Goal: Navigation & Orientation: Find specific page/section

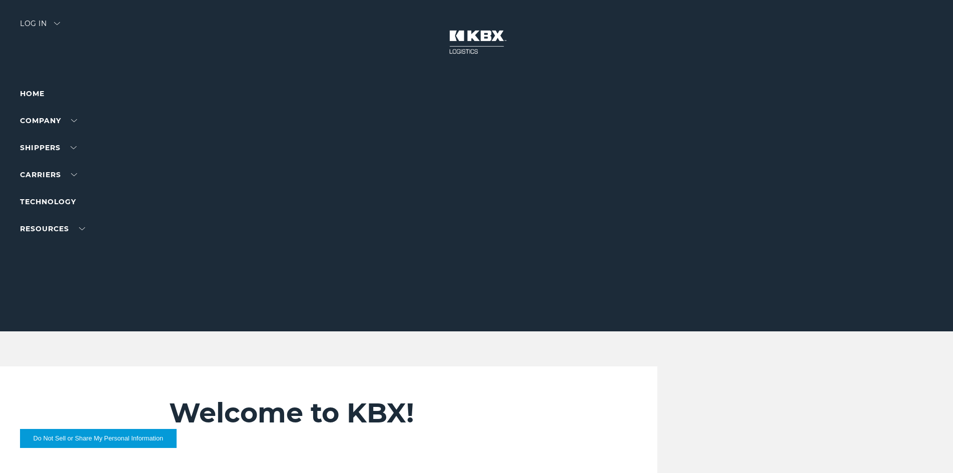
click at [60, 20] on div "Log in" at bounding box center [40, 27] width 40 height 15
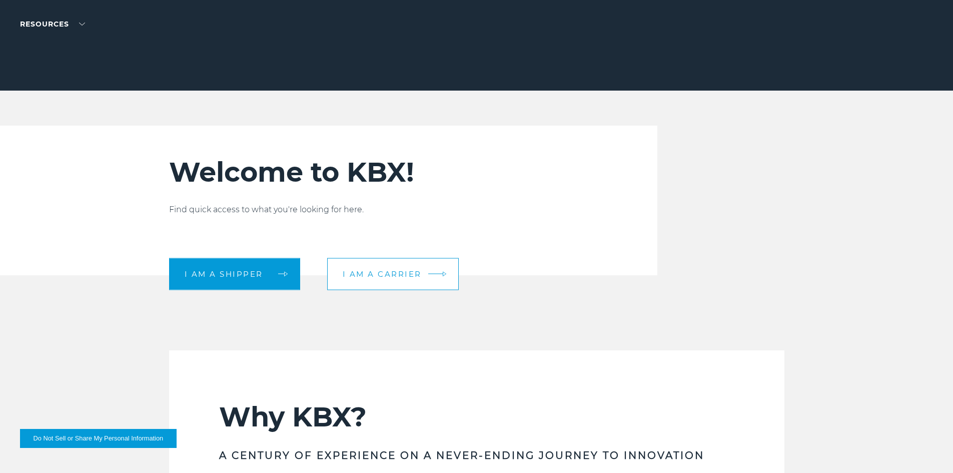
scroll to position [250, 0]
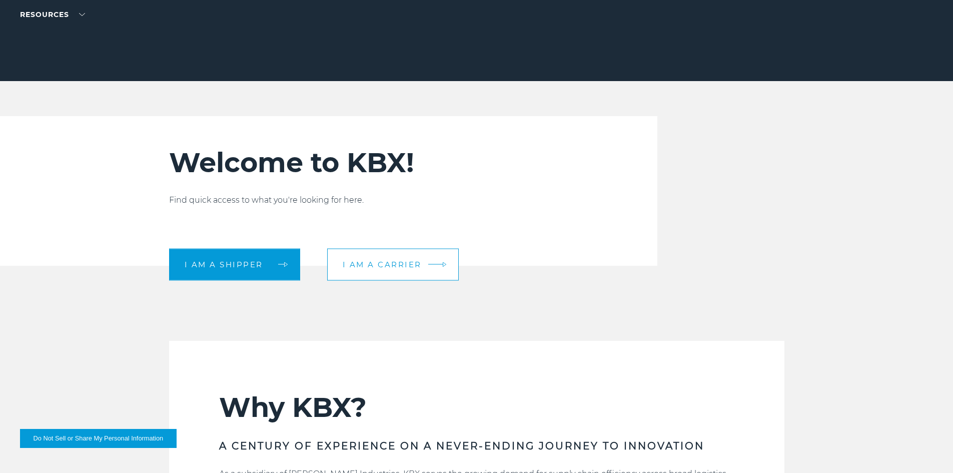
click at [382, 263] on span "I am a carrier" at bounding box center [382, 265] width 79 height 8
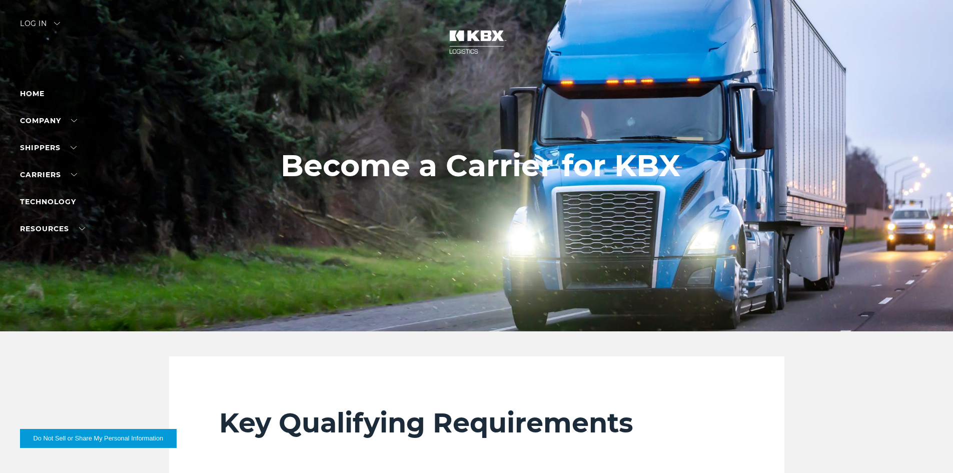
click at [38, 20] on div "Log in" at bounding box center [40, 27] width 40 height 15
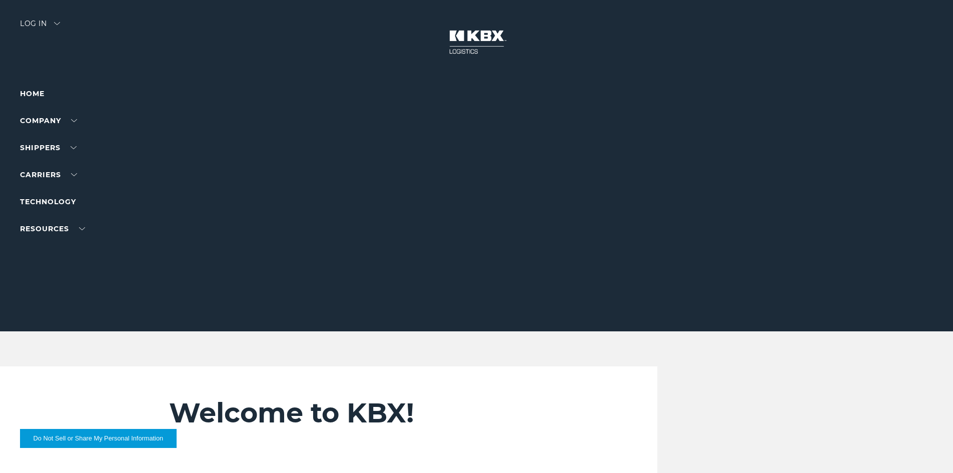
click at [58, 23] on img at bounding box center [57, 23] width 6 height 3
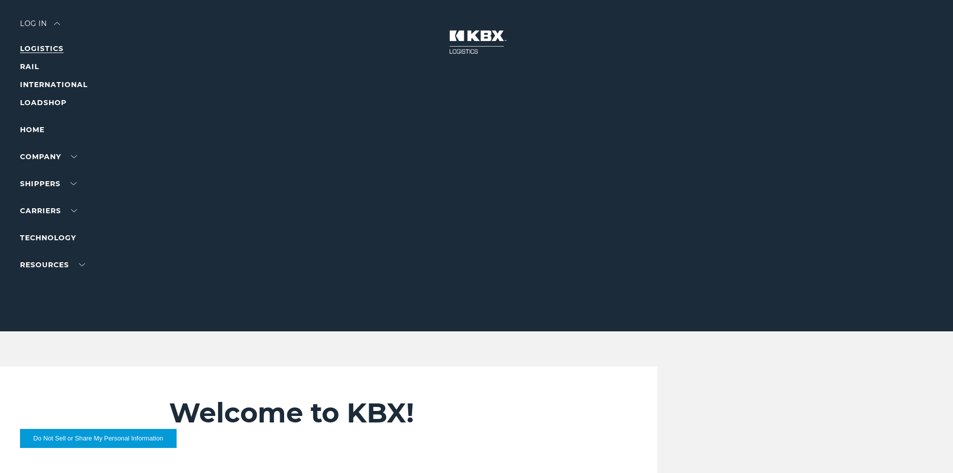
click at [50, 50] on link "LOGISTICS" at bounding box center [42, 48] width 44 height 9
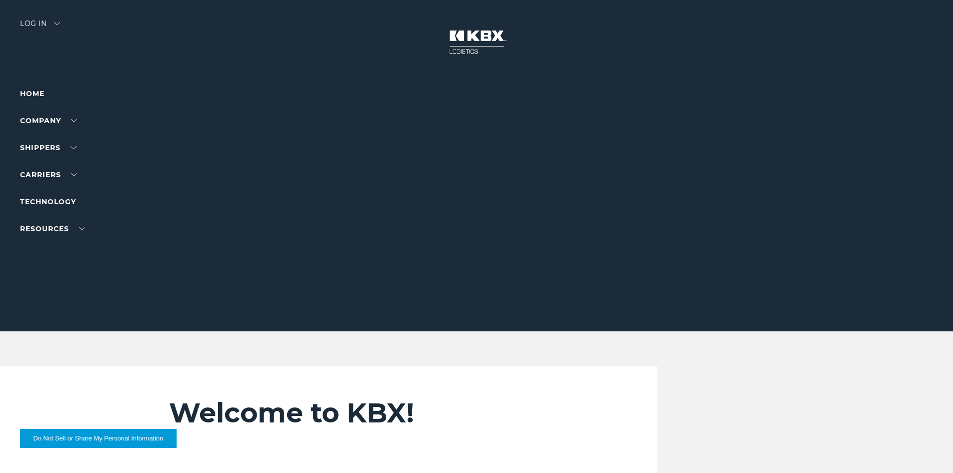
click at [39, 24] on div "Log in" at bounding box center [40, 27] width 40 height 15
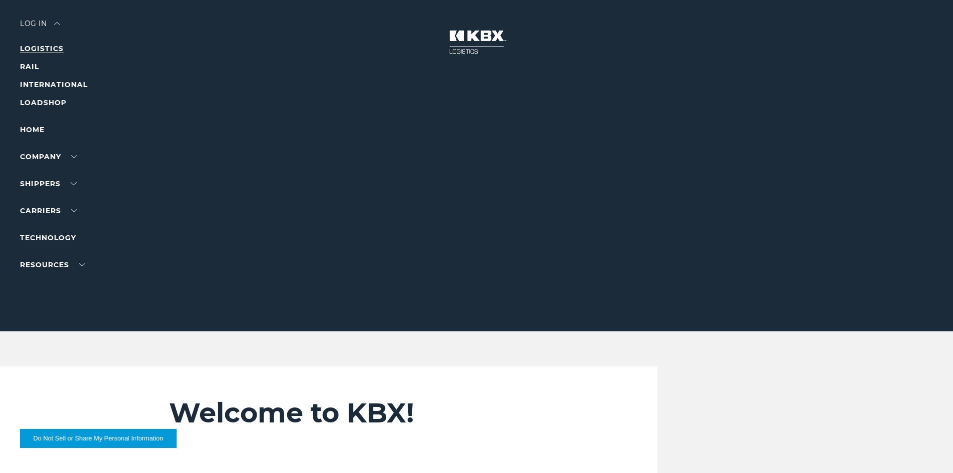
click at [45, 45] on link "LOGISTICS" at bounding box center [42, 48] width 44 height 9
